Goal: Transaction & Acquisition: Purchase product/service

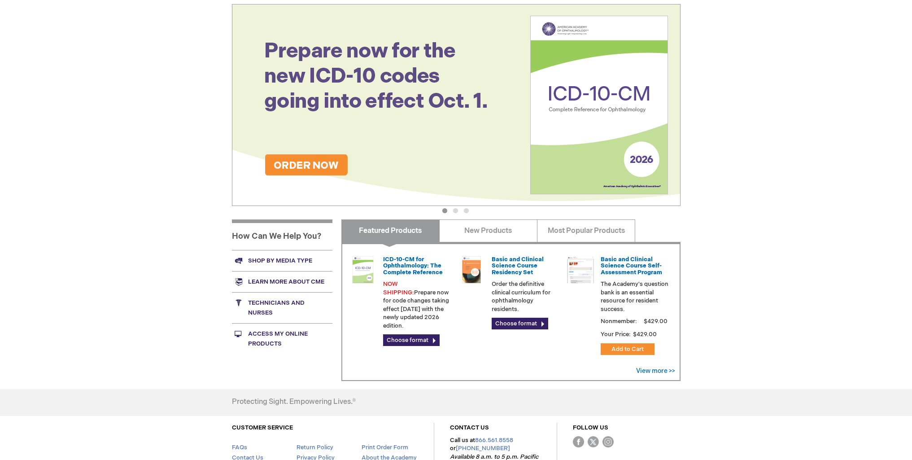
scroll to position [149, 0]
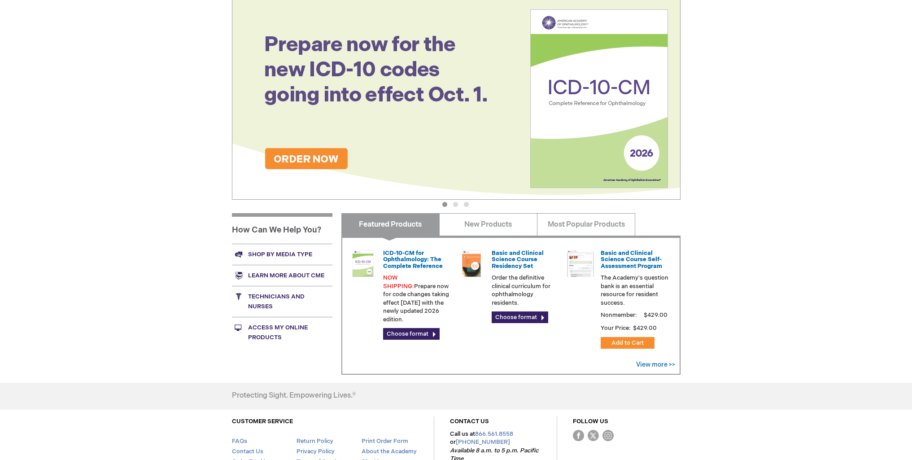
click at [274, 329] on link "Access My Online Products" at bounding box center [282, 332] width 101 height 31
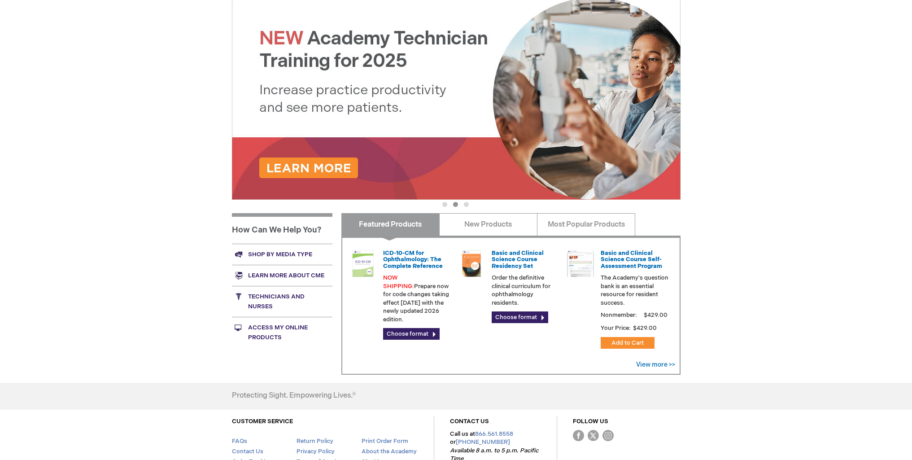
scroll to position [37, 0]
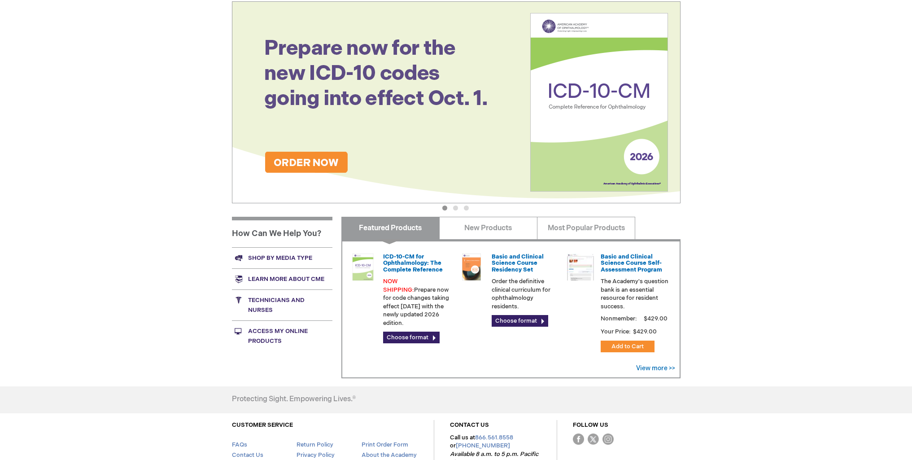
scroll to position [149, 0]
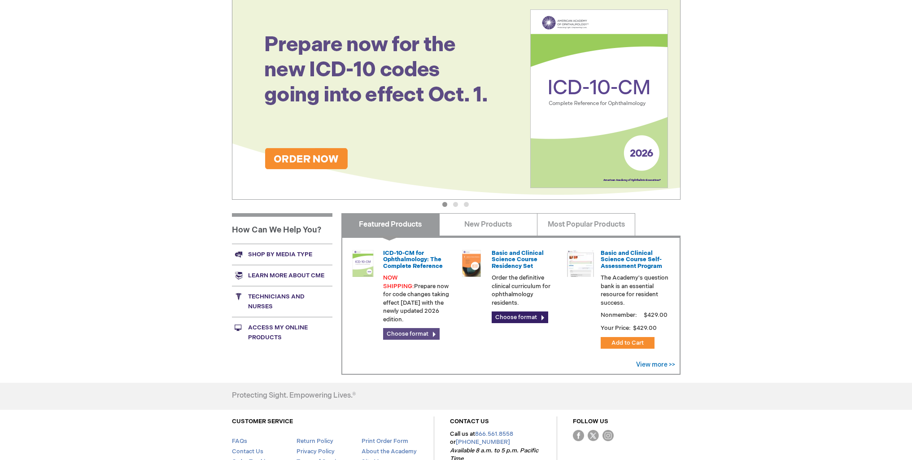
click at [435, 328] on link "Choose format" at bounding box center [411, 334] width 57 height 12
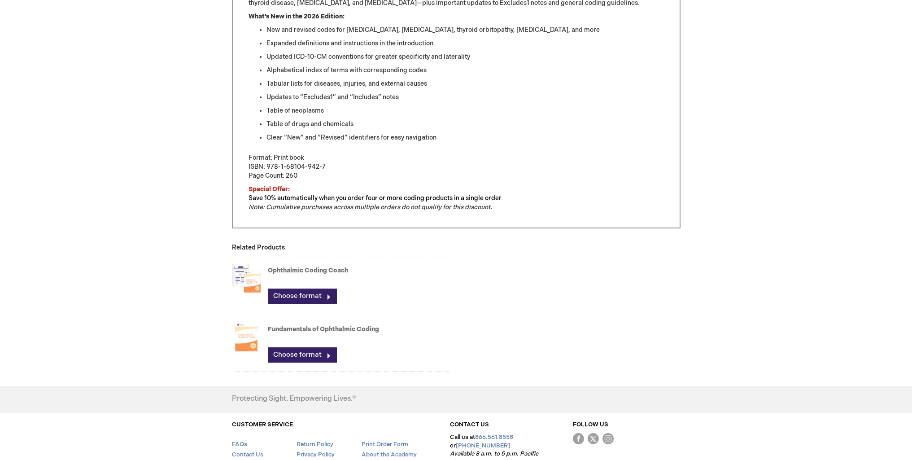
scroll to position [508, 0]
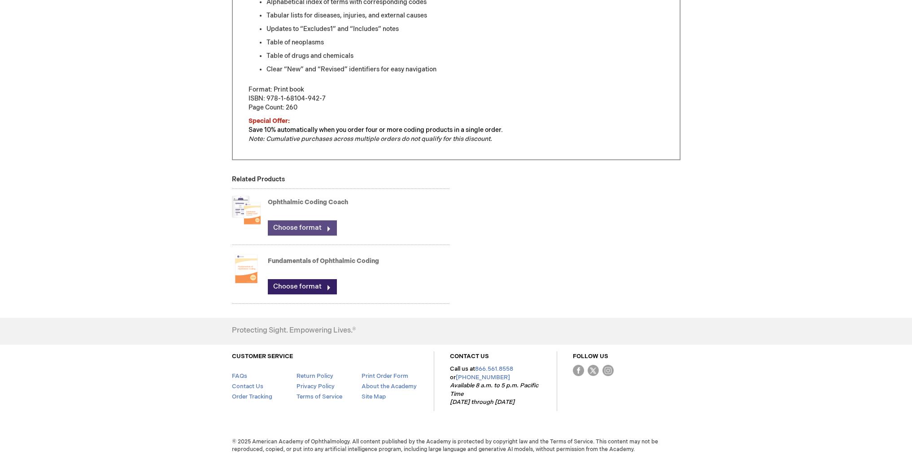
click at [327, 229] on link "Choose format" at bounding box center [302, 227] width 69 height 15
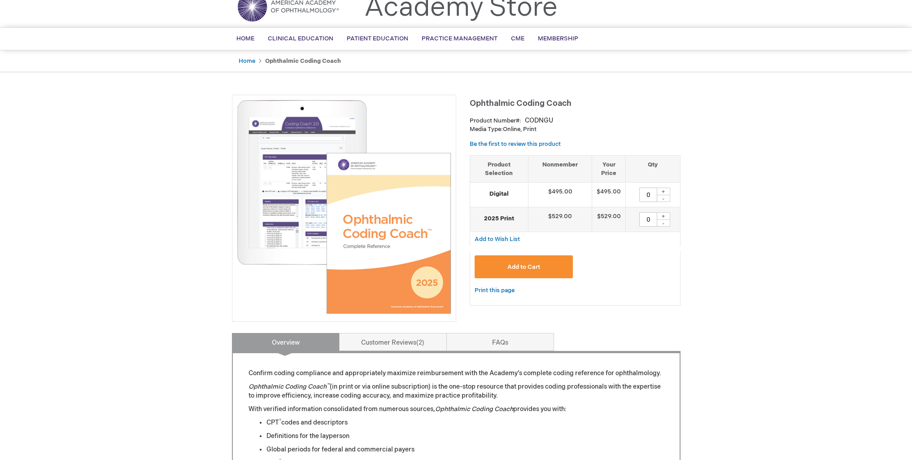
scroll to position [37, 0]
click at [263, 159] on img at bounding box center [344, 208] width 214 height 214
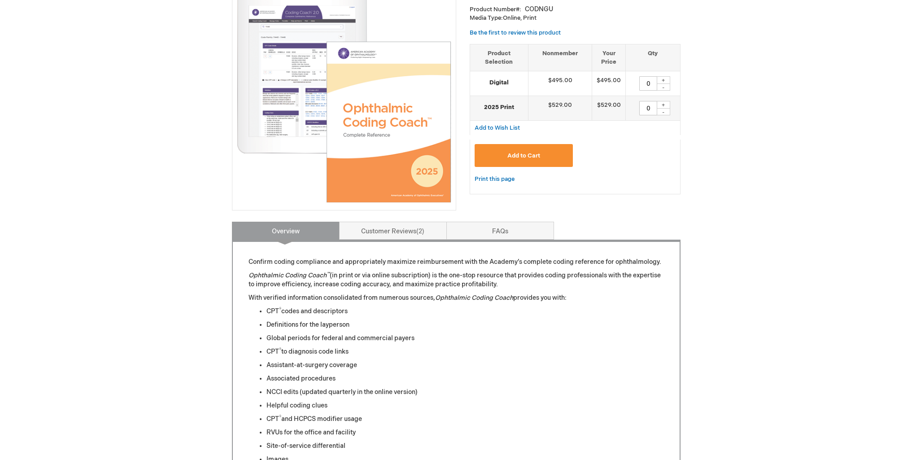
scroll to position [0, 0]
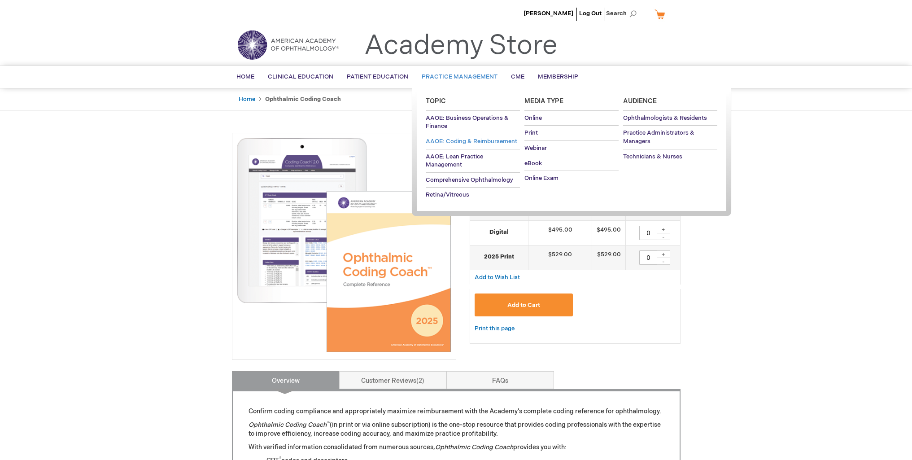
click at [456, 142] on span "AAOE: Coding & Reimbursement" at bounding box center [472, 141] width 92 height 7
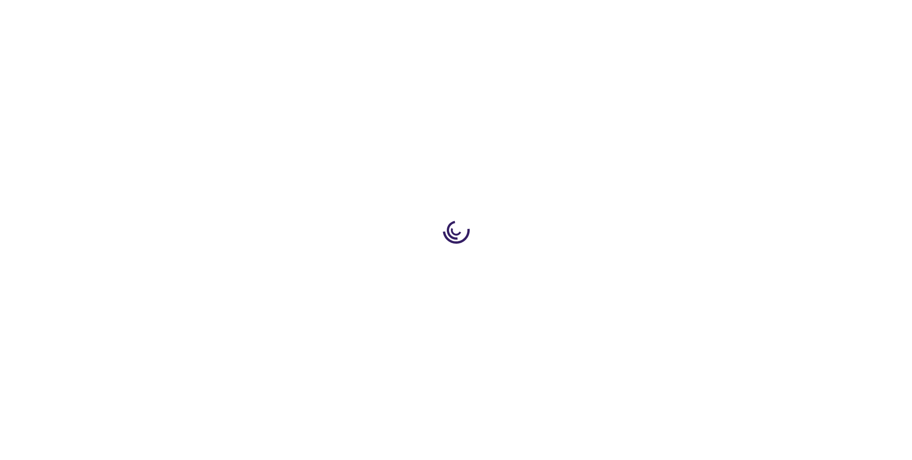
scroll to position [187, 0]
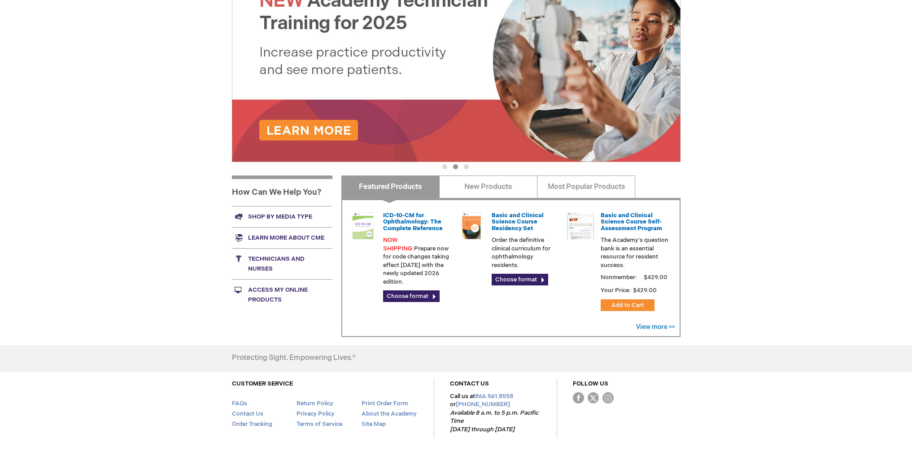
click at [266, 216] on link "Shop by media type" at bounding box center [282, 216] width 101 height 21
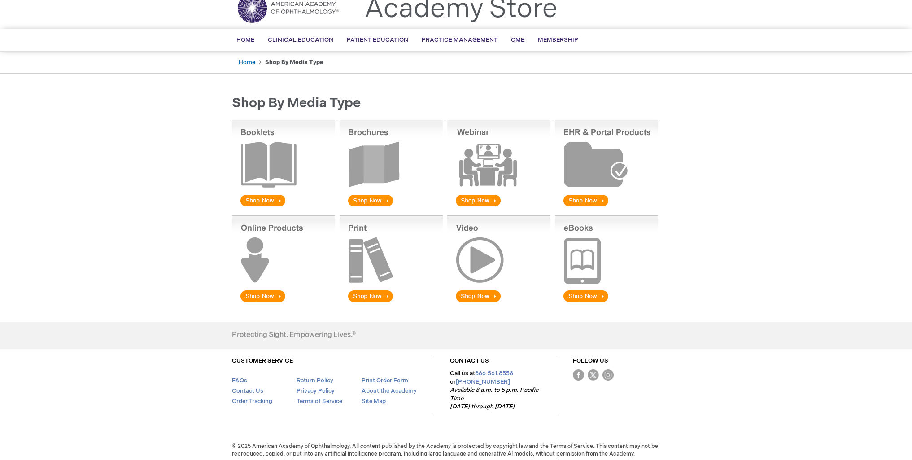
scroll to position [37, 0]
click at [602, 290] on img at bounding box center [606, 259] width 103 height 88
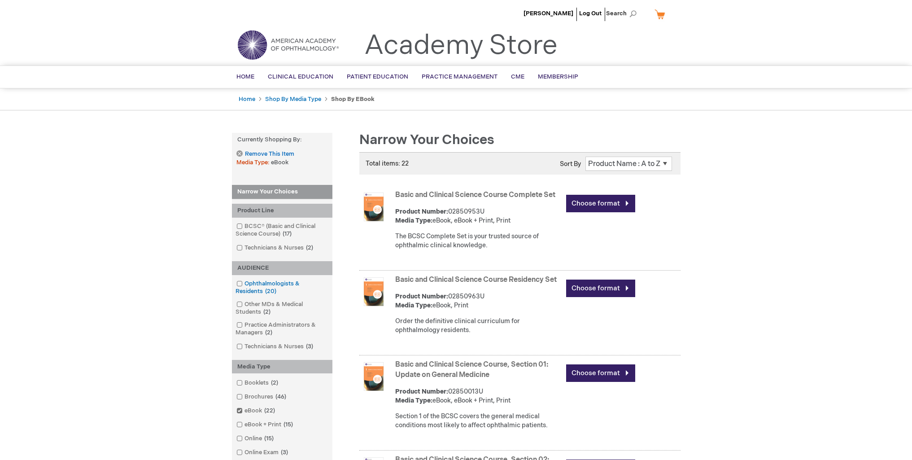
click at [245, 285] on span at bounding box center [245, 283] width 0 height 7
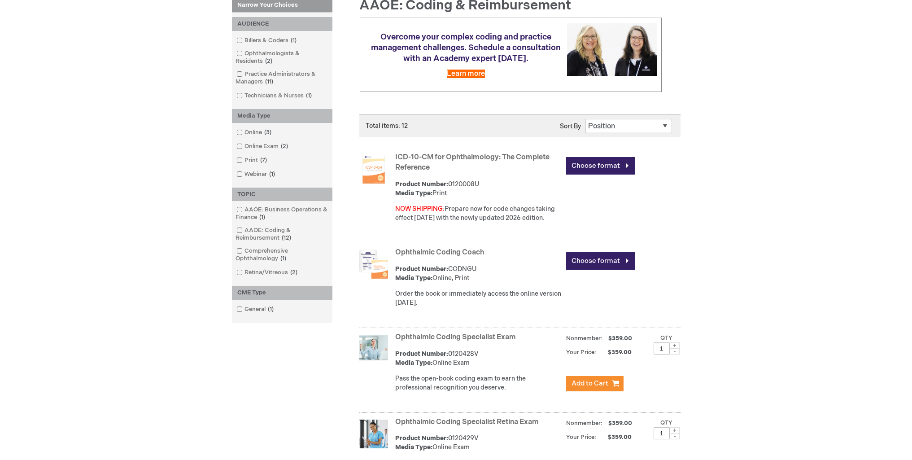
scroll to position [149, 0]
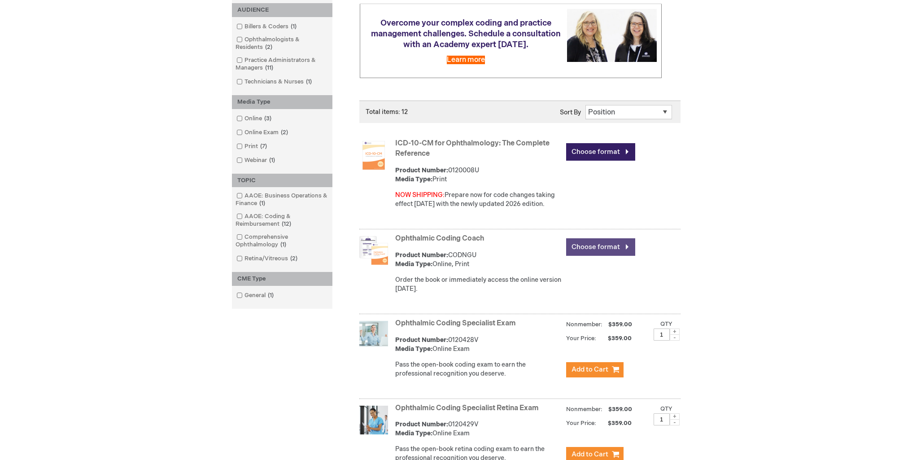
click at [607, 247] on link "Choose format" at bounding box center [600, 246] width 69 height 17
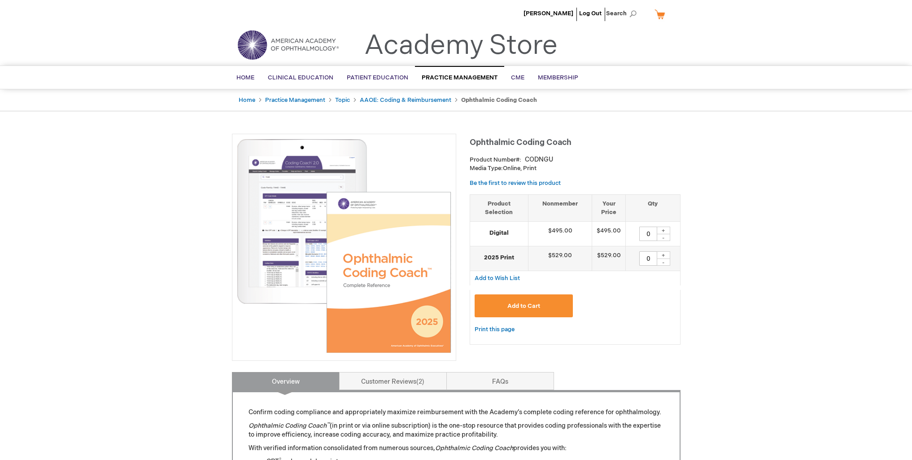
scroll to position [37, 0]
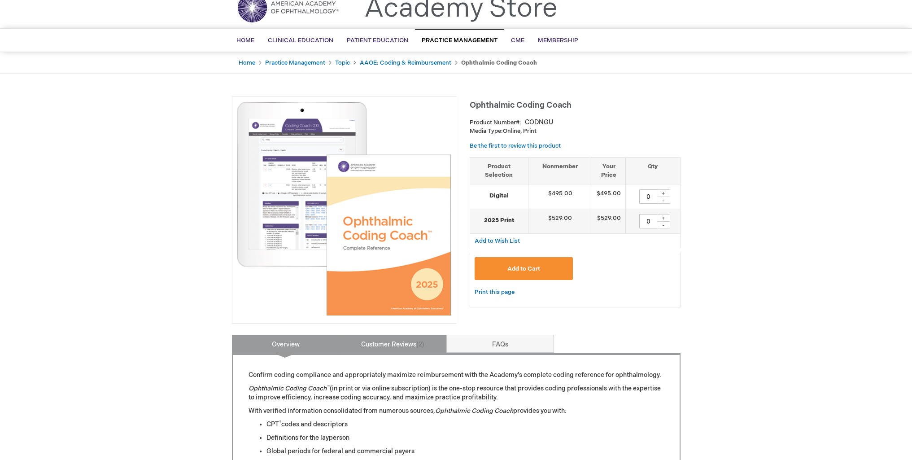
click at [418, 343] on span "2" at bounding box center [420, 345] width 8 height 8
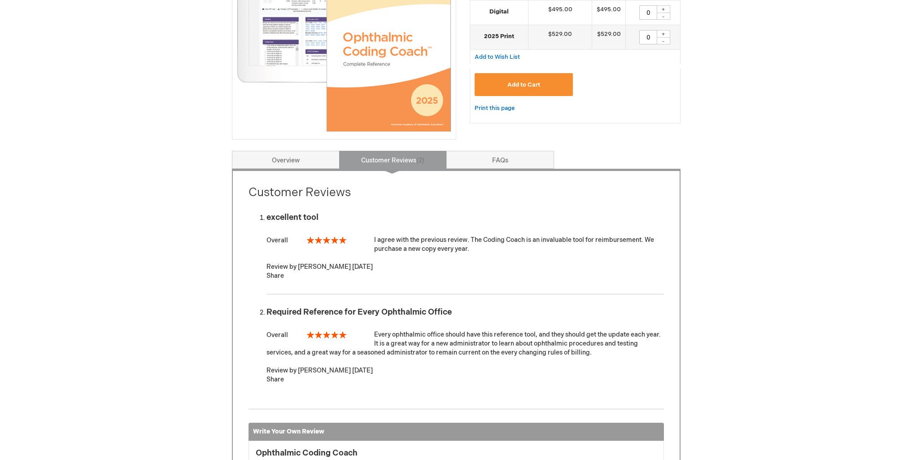
scroll to position [185, 0]
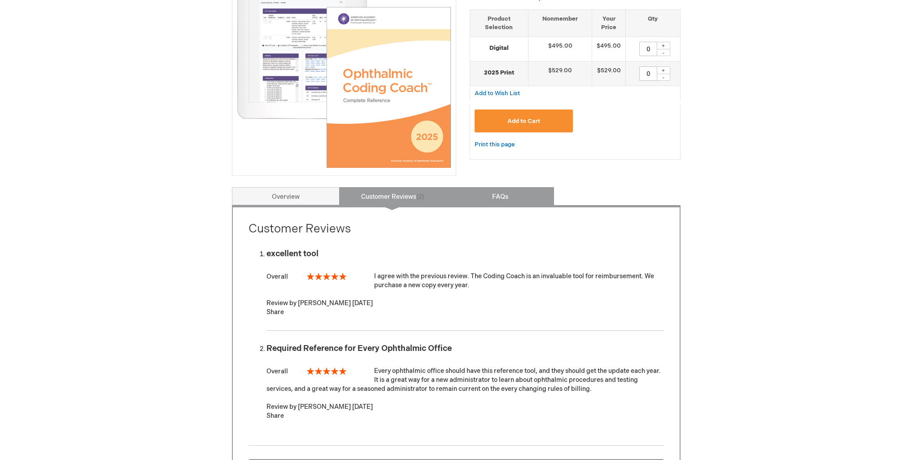
click at [463, 196] on link "FAQs" at bounding box center [500, 196] width 108 height 18
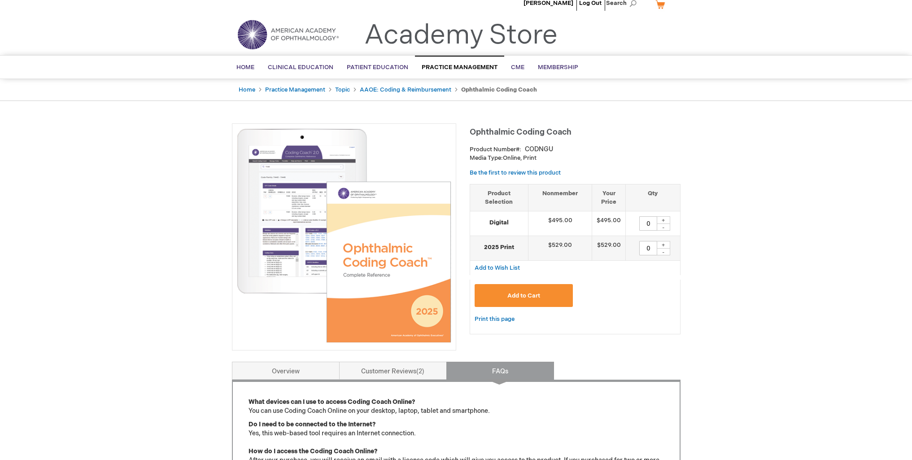
scroll to position [0, 0]
